Goal: Submit feedback/report problem

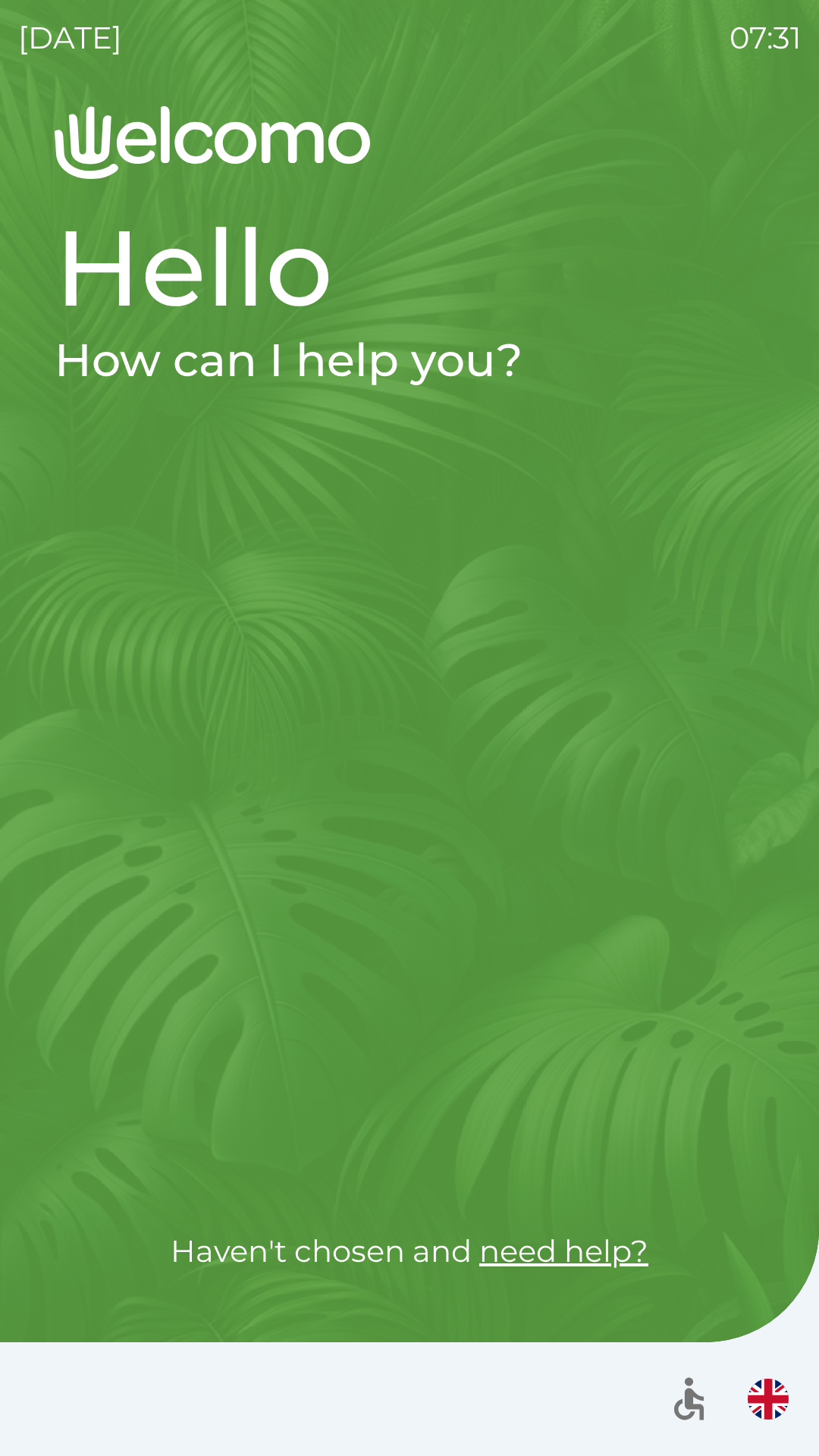
click at [306, 723] on div at bounding box center [410, 815] width 710 height 707
click at [324, 692] on div at bounding box center [410, 815] width 710 height 707
click at [310, 568] on div at bounding box center [410, 815] width 710 height 707
click at [245, 385] on h2 "How can I help you?" at bounding box center [410, 360] width 710 height 56
click at [166, 281] on h1 "Hello" at bounding box center [410, 268] width 710 height 129
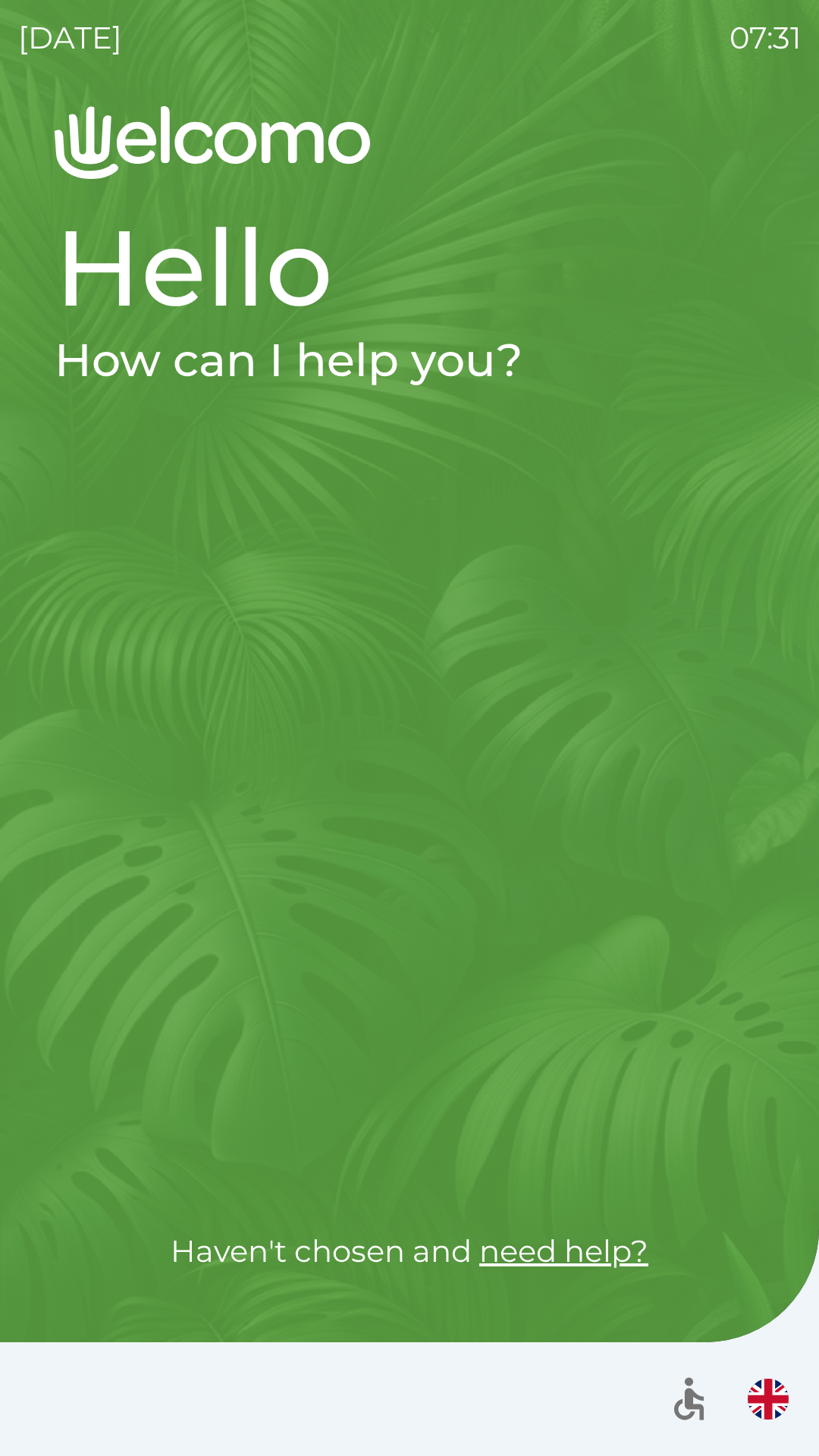
click at [173, 280] on h1 "Hello" at bounding box center [410, 268] width 710 height 129
click at [198, 324] on h1 "Hello" at bounding box center [410, 268] width 710 height 129
click at [770, 1389] on img "button" at bounding box center [768, 1399] width 41 height 41
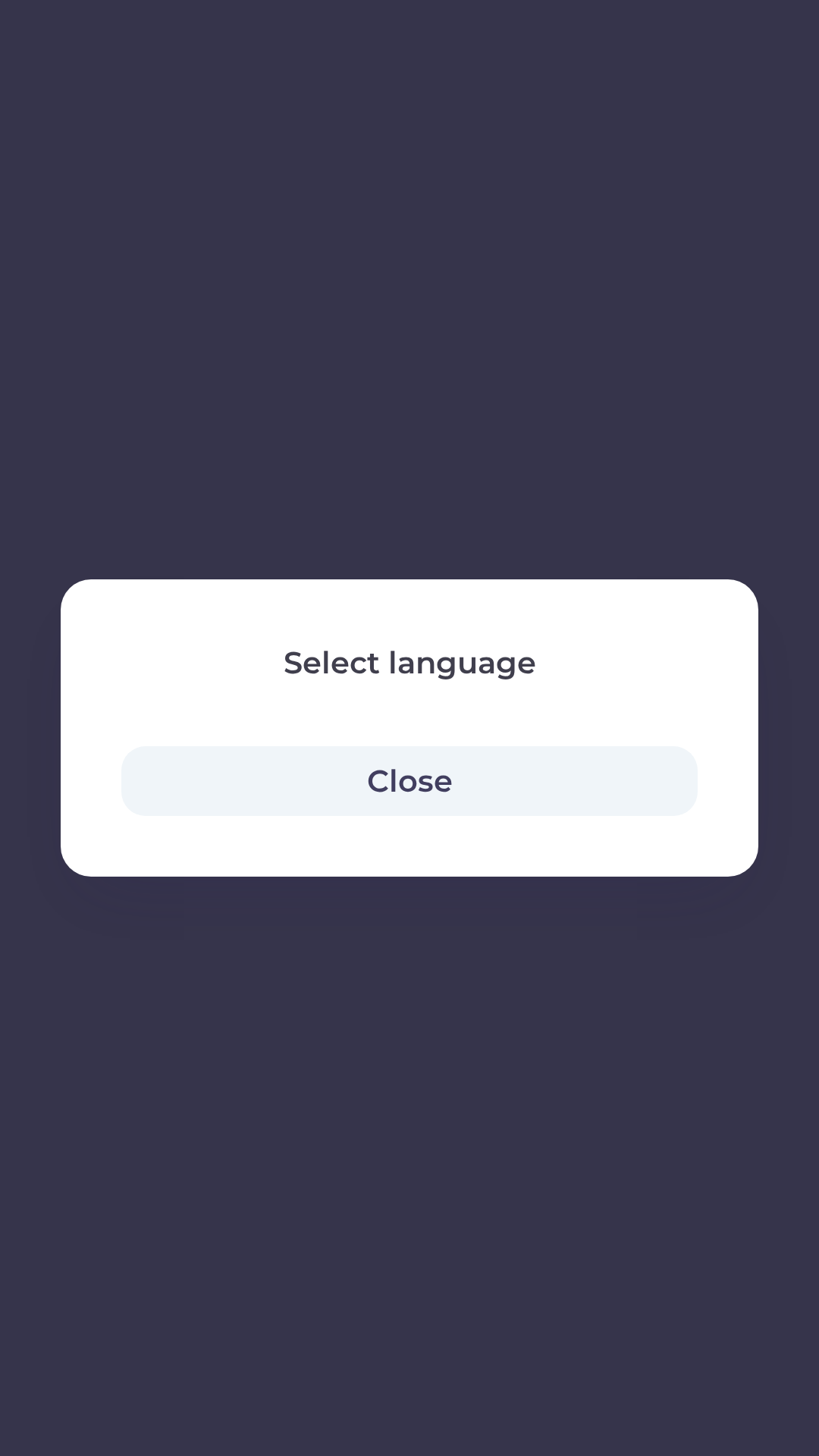
click at [459, 778] on button "Close" at bounding box center [410, 780] width 576 height 69
